Goal: Information Seeking & Learning: Check status

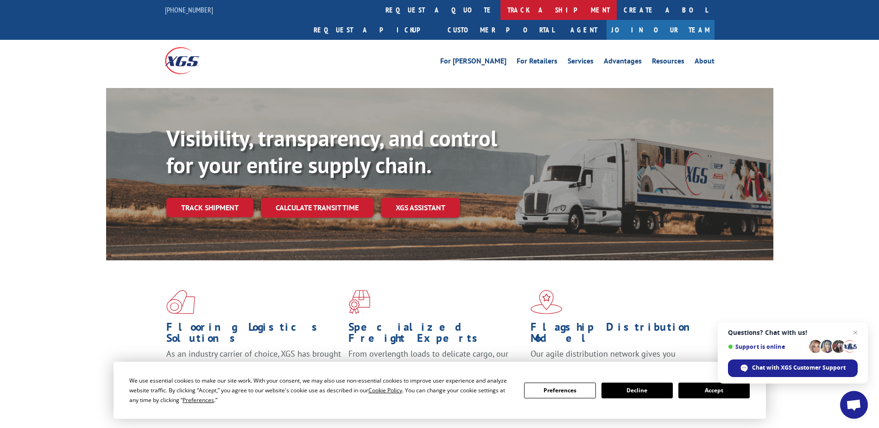
click at [501, 4] on link "track a shipment" at bounding box center [559, 10] width 116 height 20
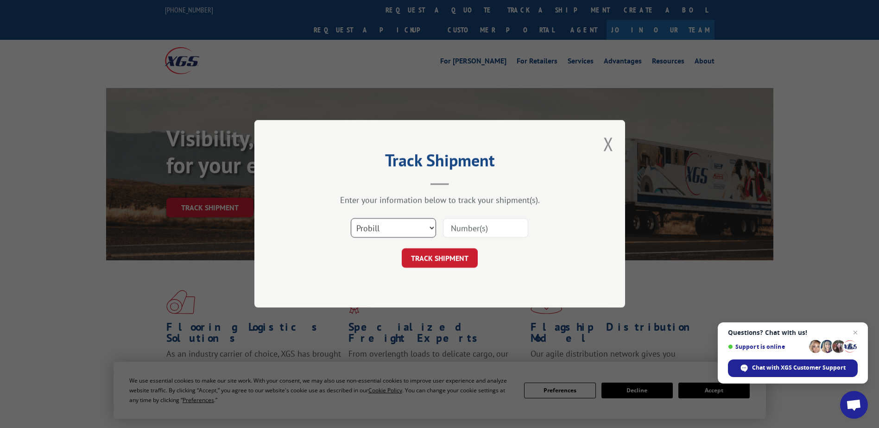
click at [389, 221] on select "Select category... Probill BOL PO" at bounding box center [393, 228] width 85 height 19
select select "bol"
click at [351, 219] on select "Select category... Probill BOL PO" at bounding box center [393, 228] width 85 height 19
click at [494, 227] on input at bounding box center [485, 228] width 85 height 19
type input "4865135"
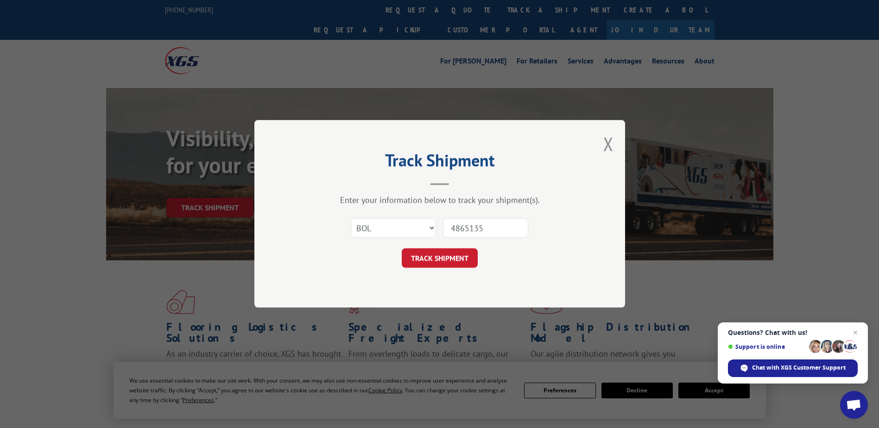
click button "TRACK SHIPMENT" at bounding box center [440, 258] width 76 height 19
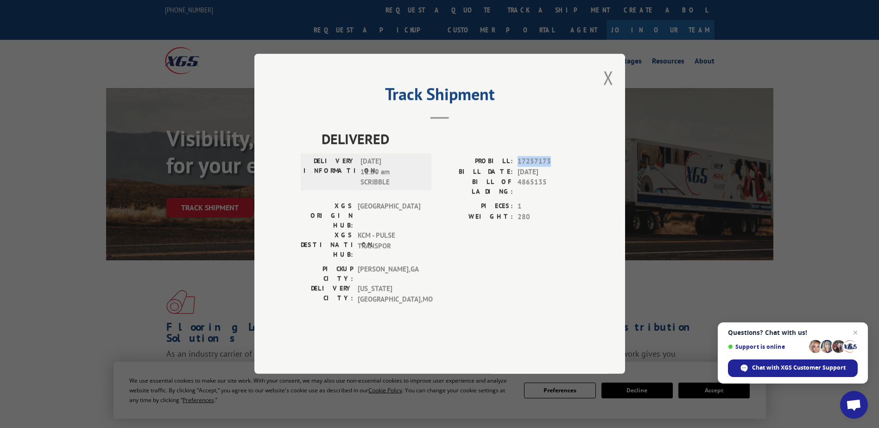
drag, startPoint x: 513, startPoint y: 184, endPoint x: 555, endPoint y: 184, distance: 42.2
click at [555, 167] on div "PROBILL: 17257173" at bounding box center [509, 162] width 139 height 11
drag, startPoint x: 555, startPoint y: 184, endPoint x: 541, endPoint y: 186, distance: 14.1
copy div "17257173"
click at [613, 90] on button "Close modal" at bounding box center [608, 77] width 10 height 25
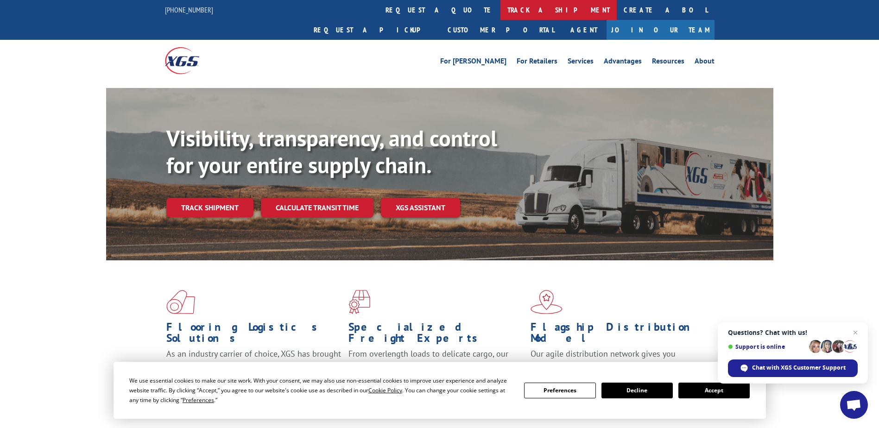
click at [501, 7] on link "track a shipment" at bounding box center [559, 10] width 116 height 20
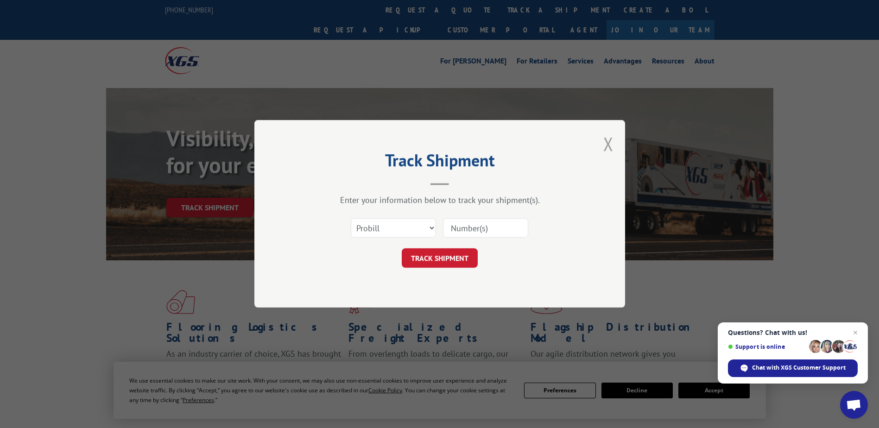
click at [610, 149] on button "Close modal" at bounding box center [608, 144] width 10 height 25
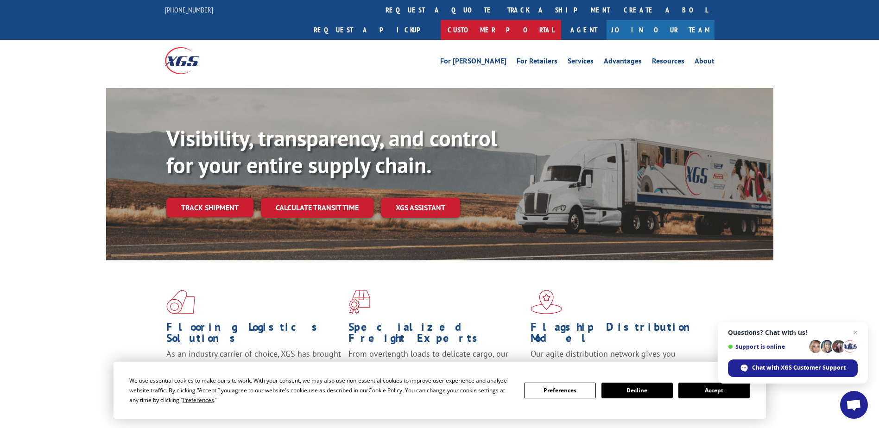
click at [561, 20] on link "Customer Portal" at bounding box center [501, 30] width 121 height 20
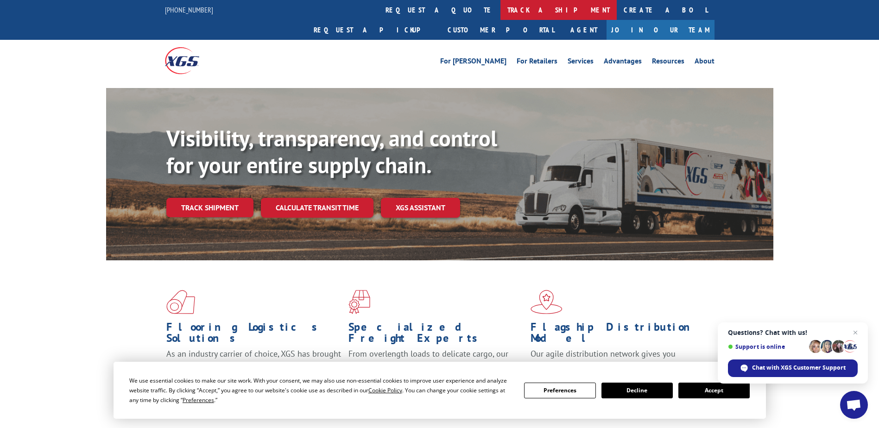
click at [501, 13] on link "track a shipment" at bounding box center [559, 10] width 116 height 20
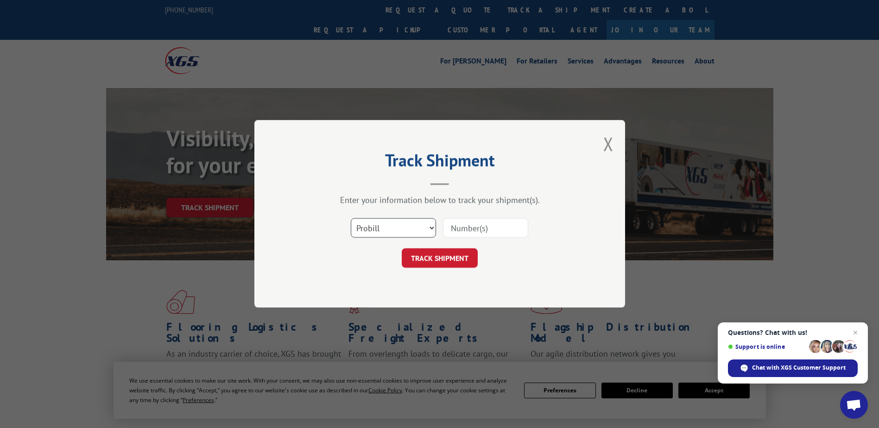
click at [379, 225] on select "Select category... Probill BOL PO" at bounding box center [393, 228] width 85 height 19
select select "bol"
click at [351, 219] on select "Select category... Probill BOL PO" at bounding box center [393, 228] width 85 height 19
click at [613, 140] on button "Close modal" at bounding box center [608, 144] width 10 height 25
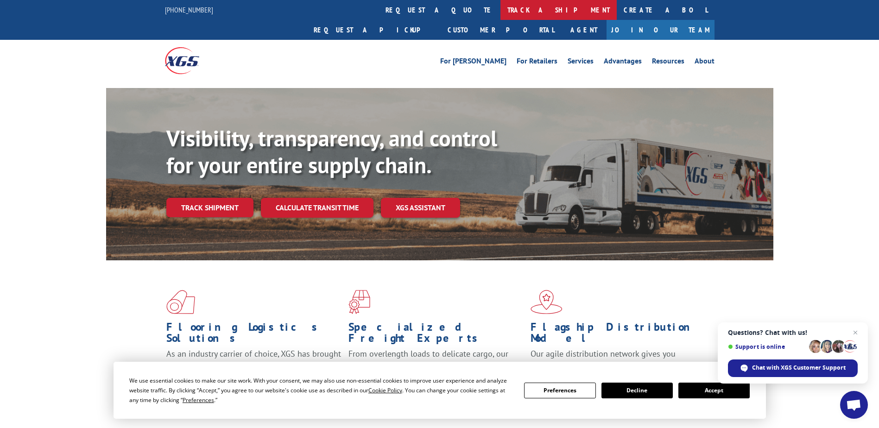
click at [501, 18] on link "track a shipment" at bounding box center [559, 10] width 116 height 20
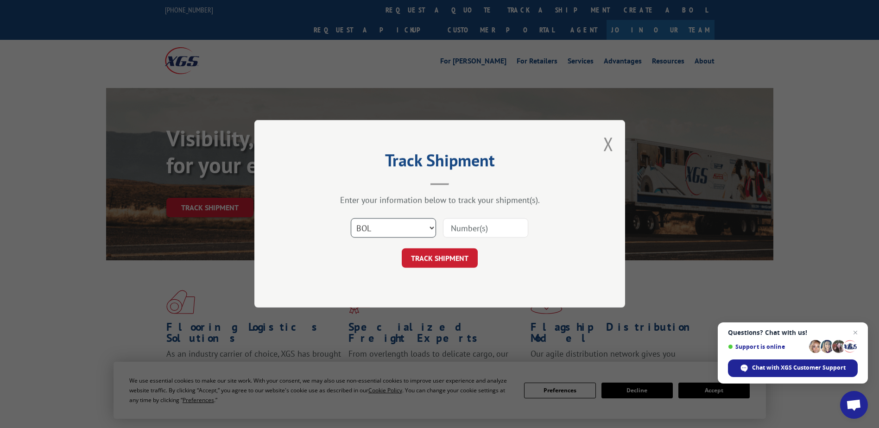
click at [381, 231] on select "Select category... Probill BOL PO" at bounding box center [393, 228] width 85 height 19
click at [471, 227] on input at bounding box center [485, 228] width 85 height 19
type input "3740148"
click at [450, 261] on button "TRACK SHIPMENT" at bounding box center [440, 258] width 76 height 19
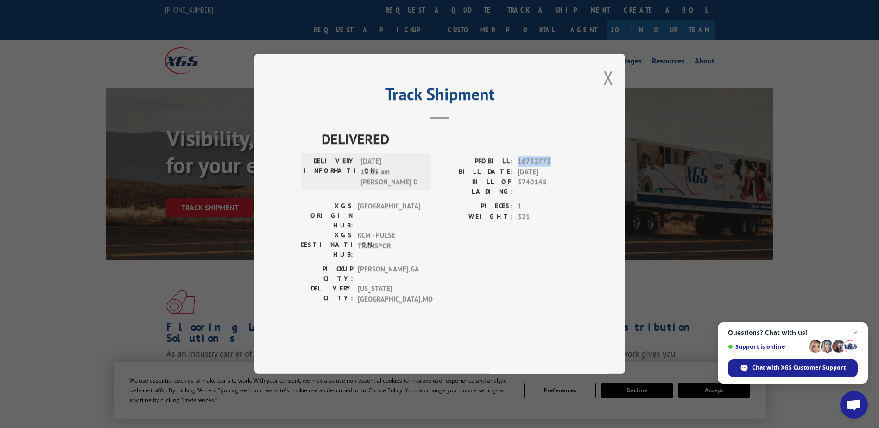
drag, startPoint x: 515, startPoint y: 186, endPoint x: 552, endPoint y: 186, distance: 36.6
click at [552, 167] on div "PROBILL: 16732773" at bounding box center [509, 162] width 139 height 11
drag, startPoint x: 552, startPoint y: 186, endPoint x: 541, endPoint y: 185, distance: 10.7
copy span "16732773"
click at [609, 90] on button "Close modal" at bounding box center [608, 77] width 10 height 25
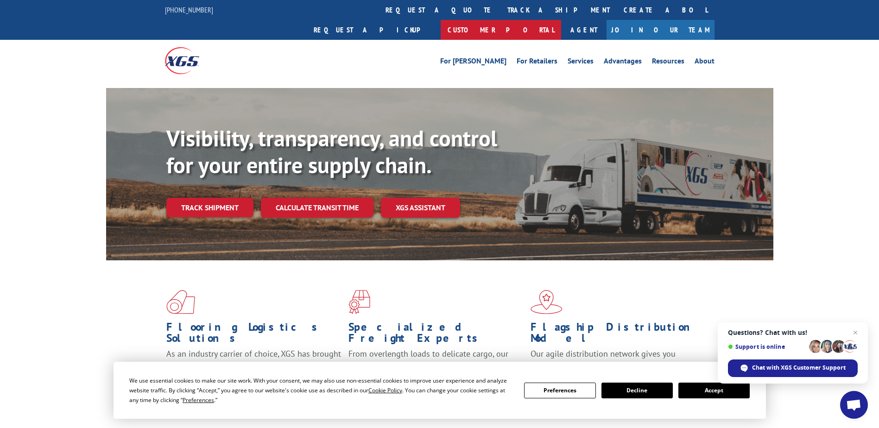
click at [561, 20] on link "Customer Portal" at bounding box center [501, 30] width 121 height 20
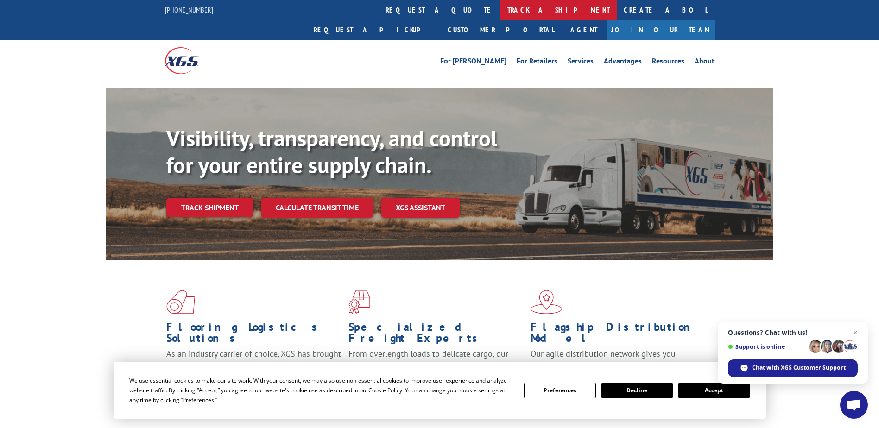
click at [501, 9] on link "track a shipment" at bounding box center [559, 10] width 116 height 20
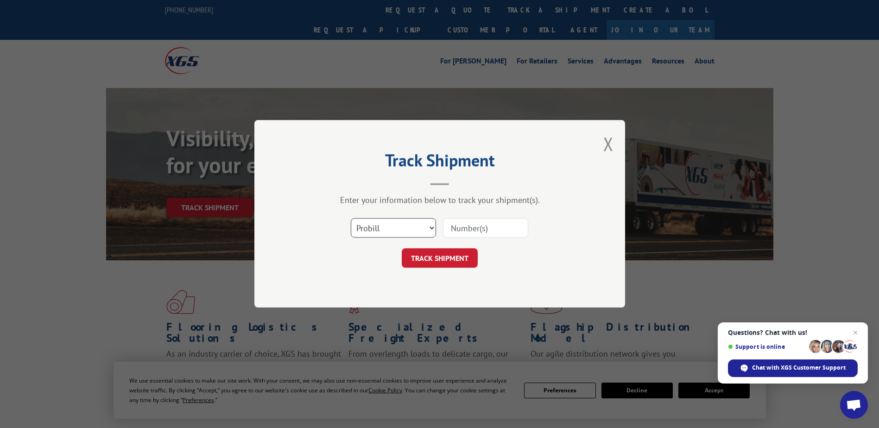
click at [376, 230] on select "Select category... Probill BOL PO" at bounding box center [393, 228] width 85 height 19
select select "bol"
click at [351, 219] on select "Select category... Probill BOL PO" at bounding box center [393, 228] width 85 height 19
click at [491, 225] on input at bounding box center [485, 228] width 85 height 19
type input "4291902"
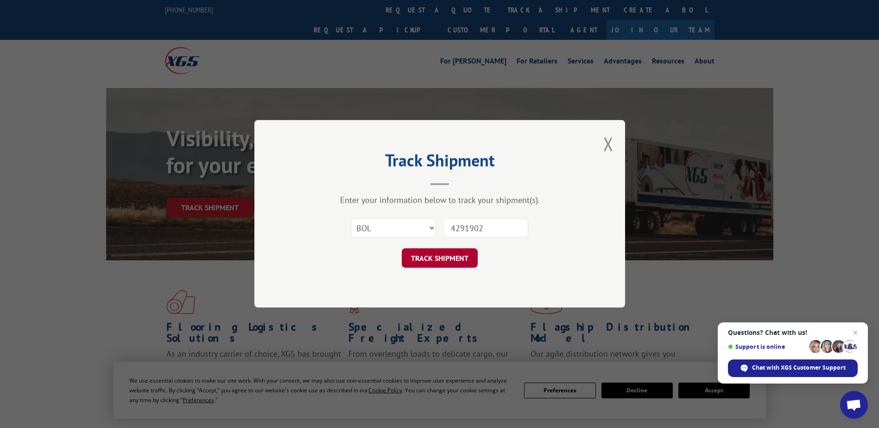
click at [428, 251] on button "TRACK SHIPMENT" at bounding box center [440, 258] width 76 height 19
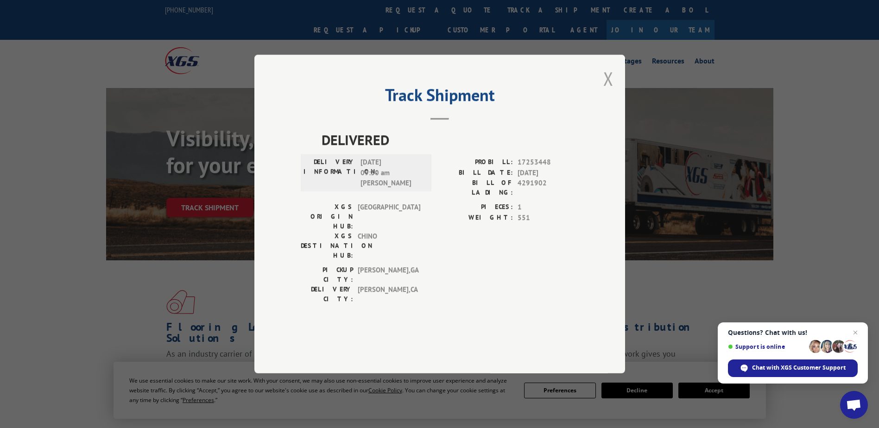
click at [604, 91] on button "Close modal" at bounding box center [608, 78] width 10 height 25
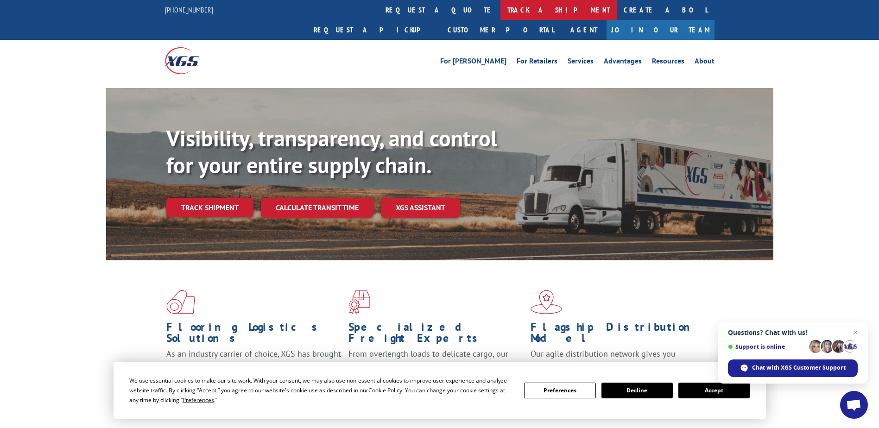
click at [501, 12] on link "track a shipment" at bounding box center [559, 10] width 116 height 20
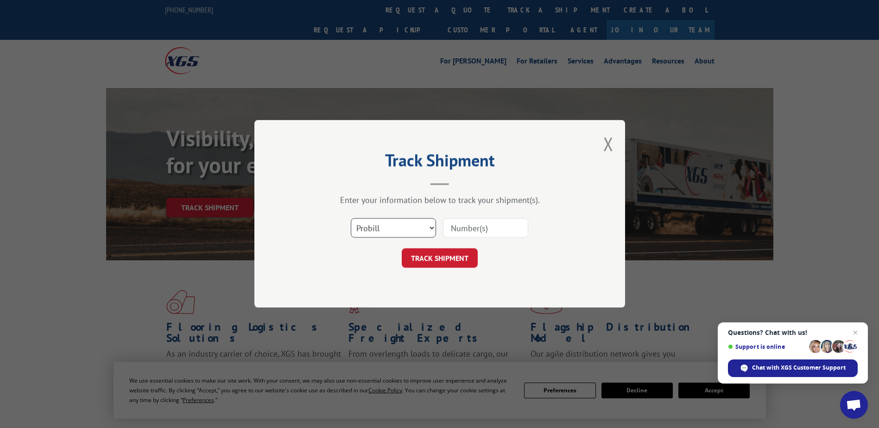
drag, startPoint x: 420, startPoint y: 233, endPoint x: 419, endPoint y: 238, distance: 5.1
click at [420, 233] on select "Select category... Probill BOL PO" at bounding box center [393, 228] width 85 height 19
select select "bol"
click at [351, 219] on select "Select category... Probill BOL PO" at bounding box center [393, 228] width 85 height 19
click at [449, 232] on input at bounding box center [485, 228] width 85 height 19
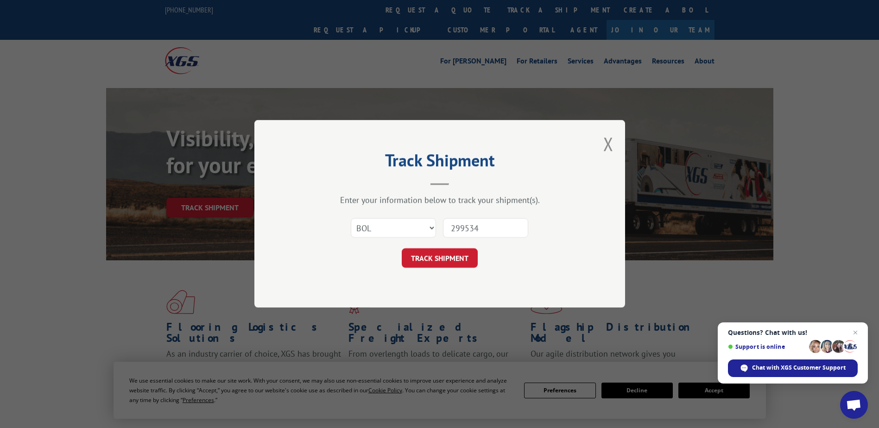
type input "2995340"
click button "TRACK SHIPMENT" at bounding box center [440, 258] width 76 height 19
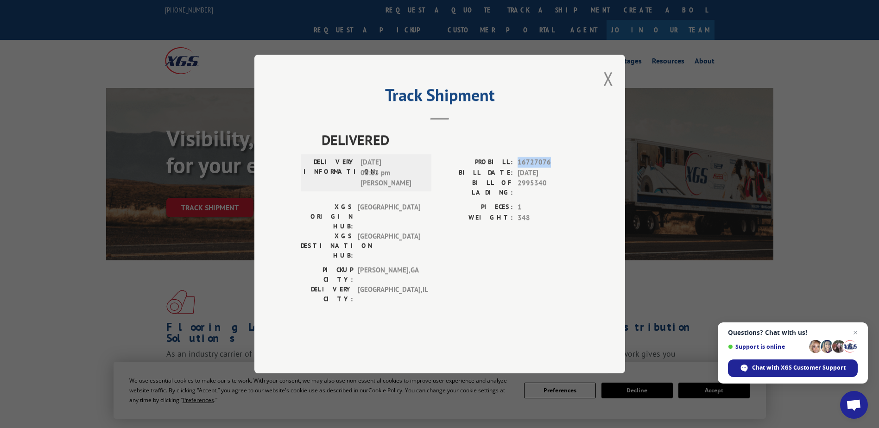
drag, startPoint x: 514, startPoint y: 187, endPoint x: 559, endPoint y: 186, distance: 44.5
click at [559, 168] on div "PROBILL: 16727076" at bounding box center [509, 162] width 139 height 11
drag, startPoint x: 559, startPoint y: 186, endPoint x: 541, endPoint y: 186, distance: 18.1
copy div "16727076"
click at [605, 91] on button "Close modal" at bounding box center [608, 78] width 10 height 25
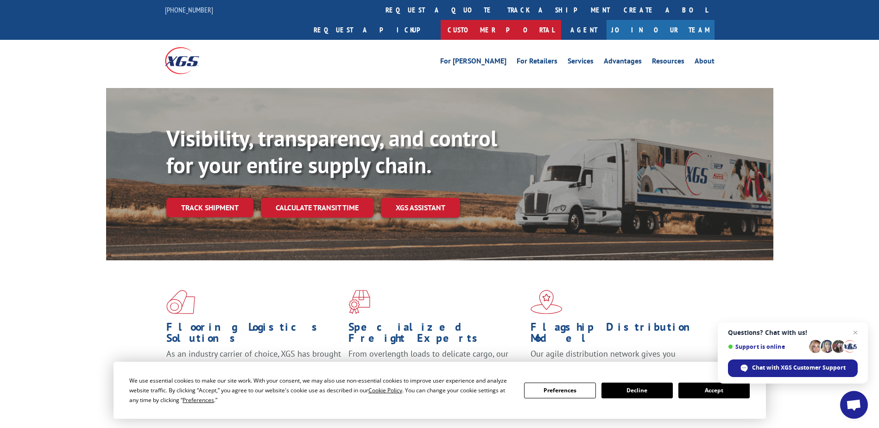
click at [561, 20] on link "Customer Portal" at bounding box center [501, 30] width 121 height 20
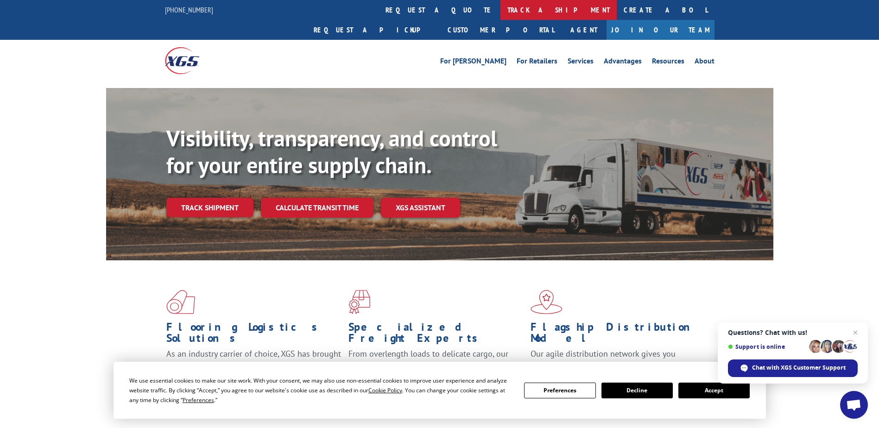
click at [501, 16] on link "track a shipment" at bounding box center [559, 10] width 116 height 20
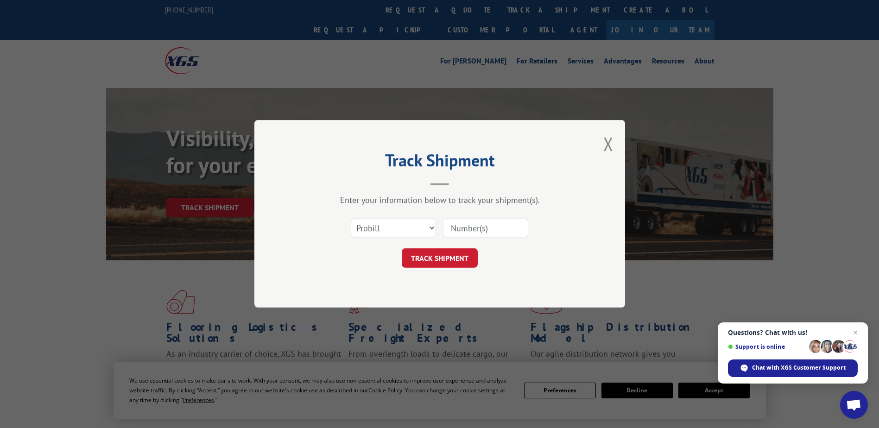
click at [395, 239] on div "Select category... Probill BOL PO" at bounding box center [440, 228] width 278 height 31
click at [396, 232] on select "Select category... Probill BOL PO" at bounding box center [393, 228] width 85 height 19
select select "bol"
click at [351, 219] on select "Select category... Probill BOL PO" at bounding box center [393, 228] width 85 height 19
click at [459, 229] on input at bounding box center [485, 228] width 85 height 19
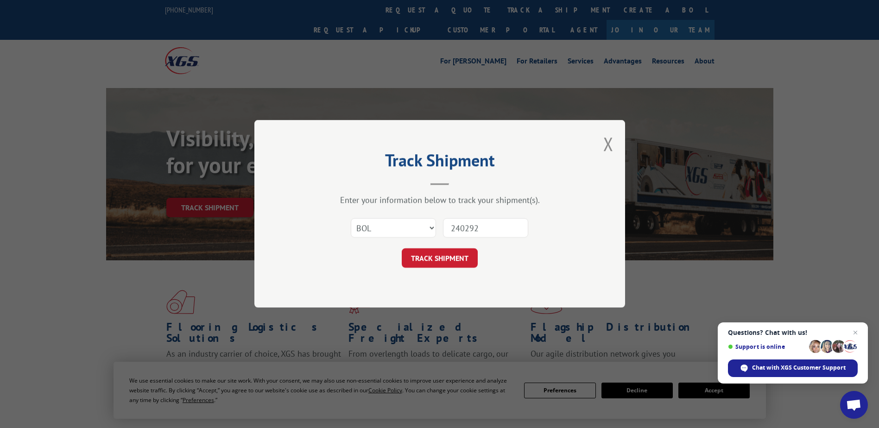
type input "2402921"
click button "TRACK SHIPMENT" at bounding box center [440, 258] width 76 height 19
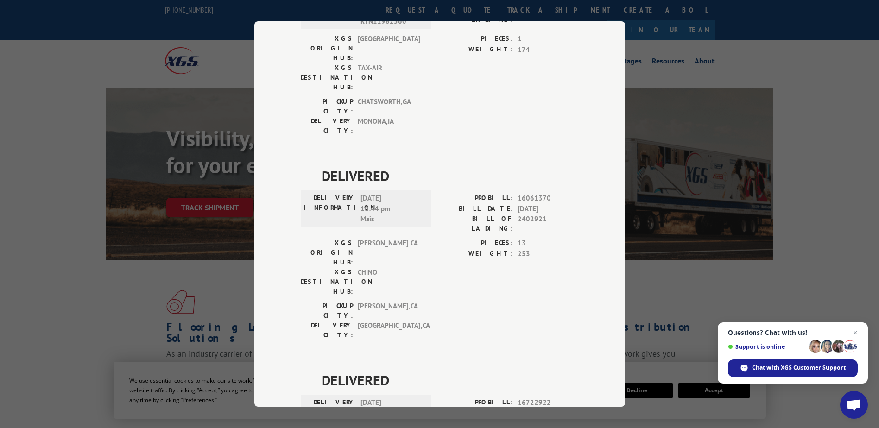
scroll to position [185, 0]
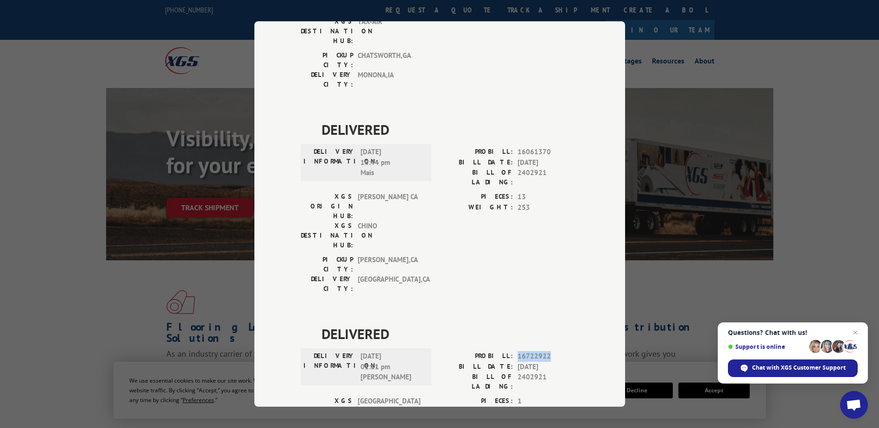
drag, startPoint x: 518, startPoint y: 255, endPoint x: 552, endPoint y: 254, distance: 33.9
click at [552, 351] on span "16722922" at bounding box center [548, 356] width 61 height 11
drag, startPoint x: 552, startPoint y: 254, endPoint x: 533, endPoint y: 257, distance: 18.8
copy span "16722922"
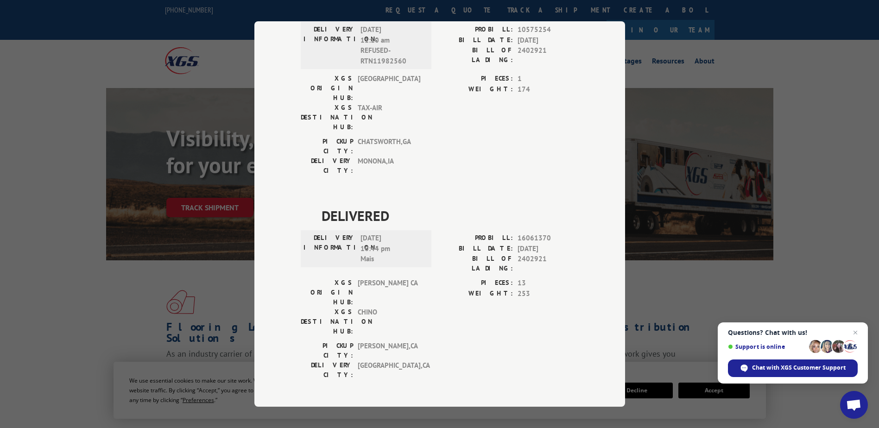
scroll to position [0, 0]
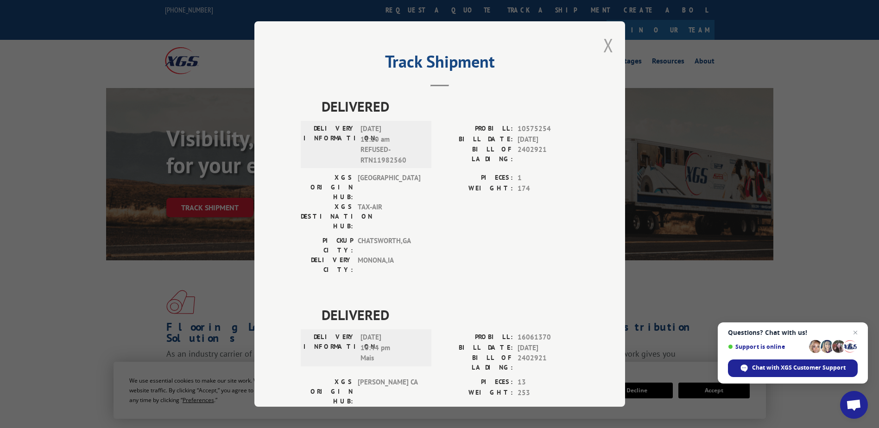
click at [605, 43] on button "Close modal" at bounding box center [608, 45] width 10 height 25
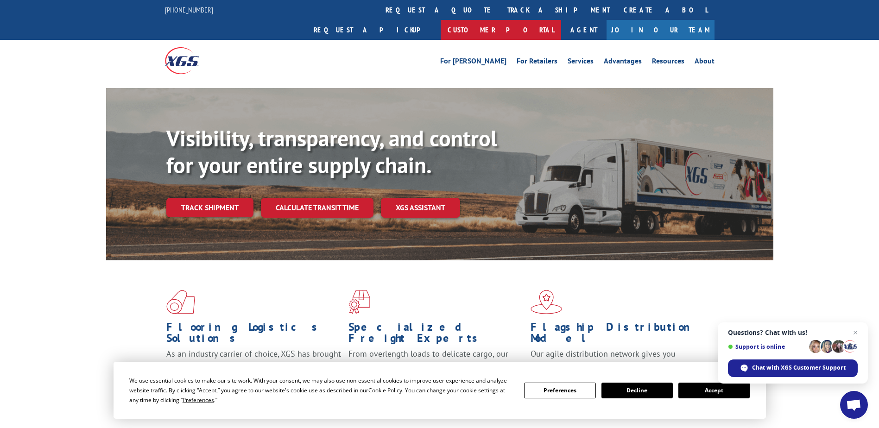
click at [561, 20] on link "Customer Portal" at bounding box center [501, 30] width 121 height 20
